Goal: Information Seeking & Learning: Check status

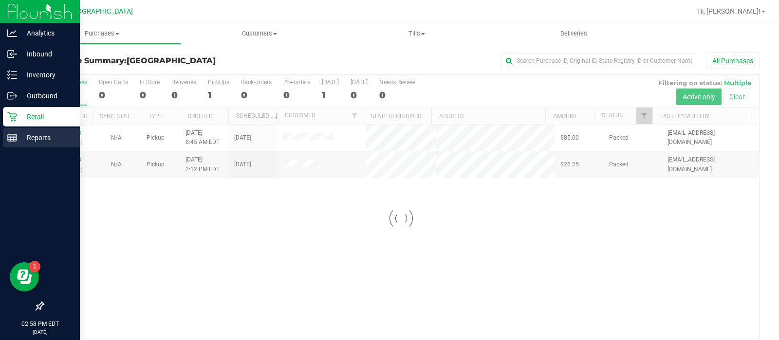
click at [39, 133] on p "Reports" at bounding box center [46, 138] width 58 height 12
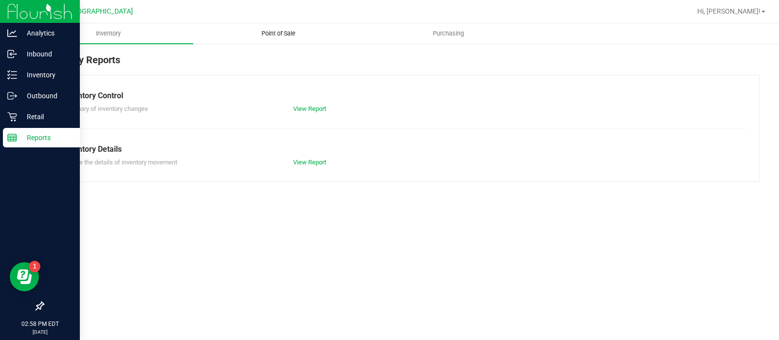
click at [279, 31] on span "Point of Sale" at bounding box center [278, 33] width 60 height 9
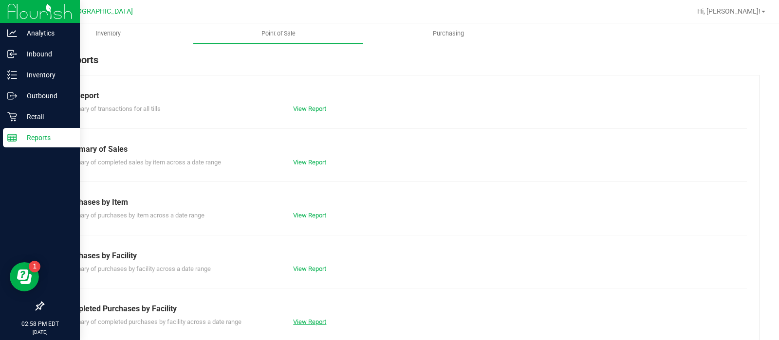
click at [295, 319] on link "View Report" at bounding box center [309, 321] width 33 height 7
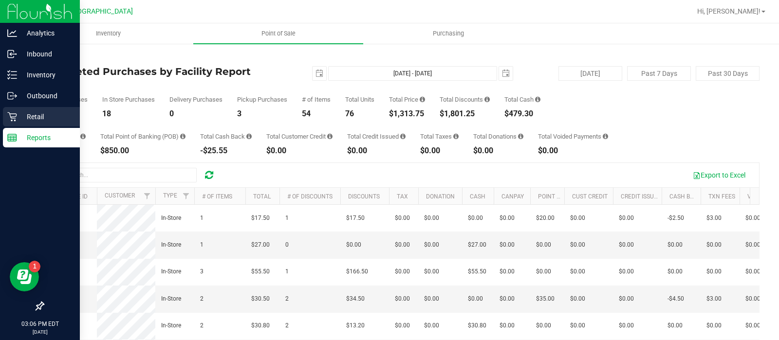
click at [12, 118] on icon at bounding box center [11, 116] width 9 height 9
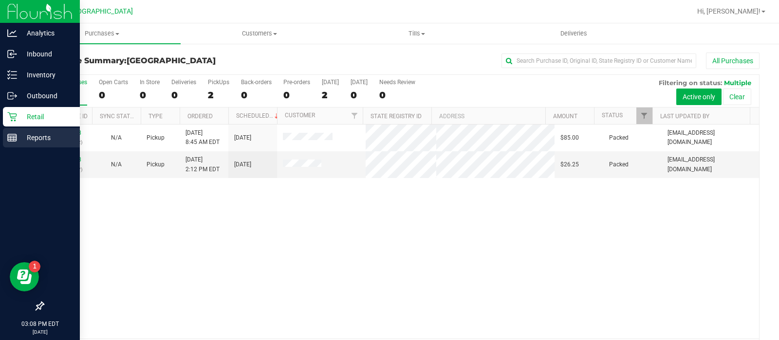
click at [15, 142] on icon at bounding box center [12, 138] width 10 height 10
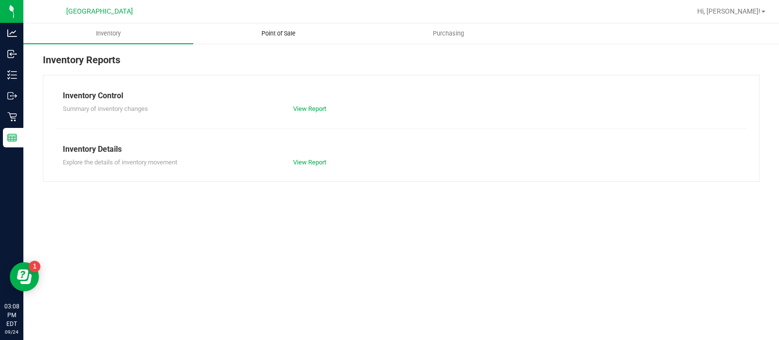
click at [284, 26] on uib-tab-heading "Point of Sale" at bounding box center [278, 33] width 169 height 19
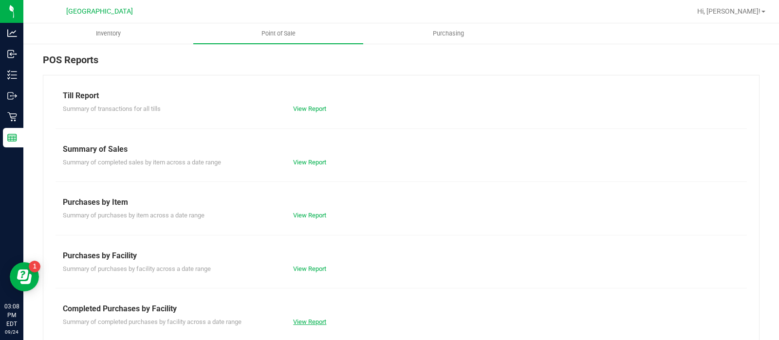
click at [309, 319] on link "View Report" at bounding box center [309, 321] width 33 height 7
